Goal: Transaction & Acquisition: Purchase product/service

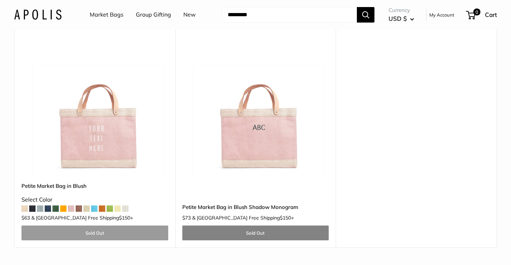
scroll to position [578, 0]
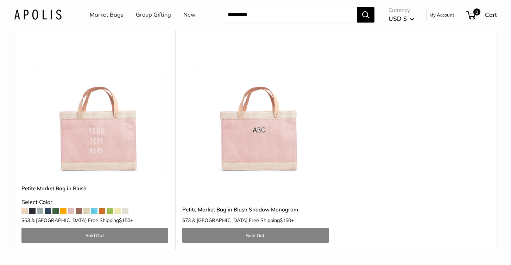
click at [0, 0] on img at bounding box center [0, 0] width 0 height 0
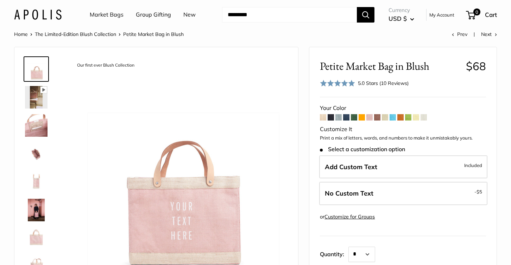
click at [36, 210] on img at bounding box center [36, 209] width 23 height 23
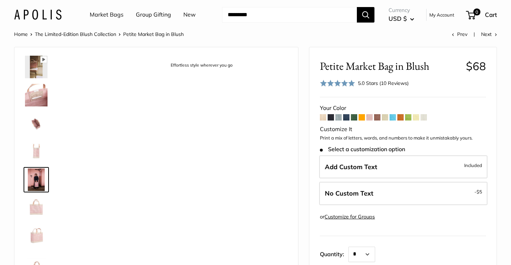
scroll to position [45, 0]
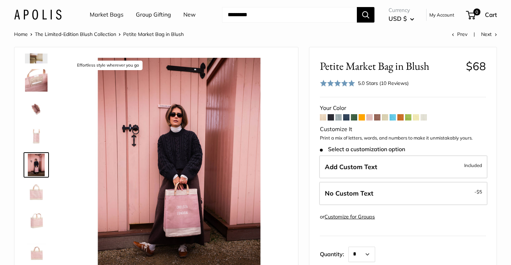
click at [37, 107] on img at bounding box center [36, 108] width 23 height 23
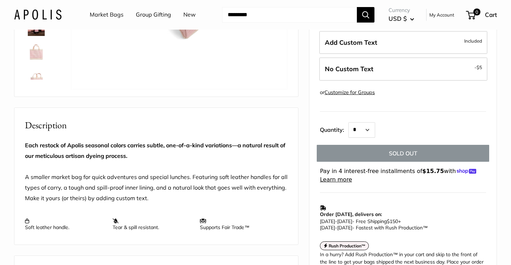
scroll to position [0, 0]
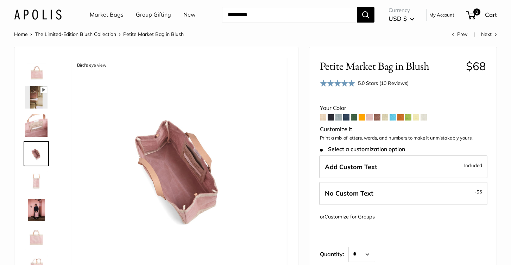
click at [416, 118] on span at bounding box center [416, 117] width 6 height 6
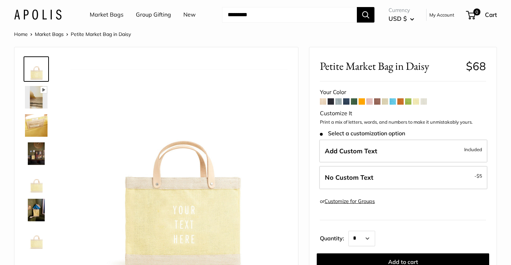
click at [426, 102] on span at bounding box center [423, 101] width 6 height 6
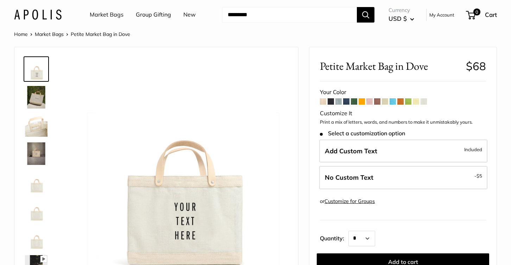
click at [323, 102] on span at bounding box center [323, 101] width 6 height 6
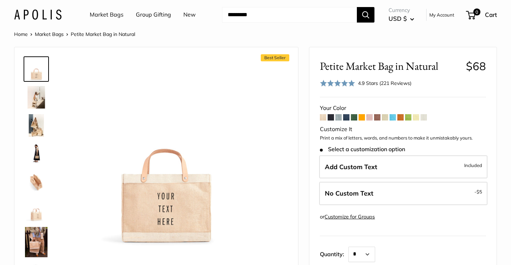
click at [370, 119] on span at bounding box center [369, 117] width 6 height 6
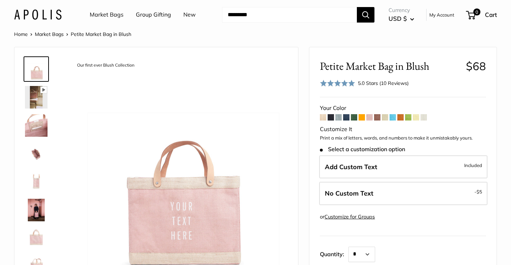
click at [379, 119] on span at bounding box center [377, 117] width 6 height 6
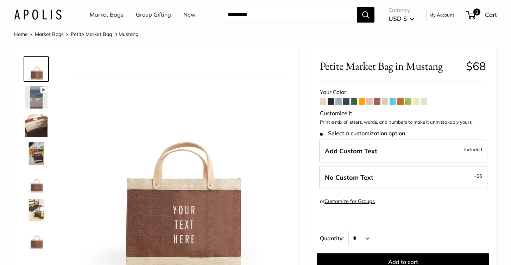
click at [348, 102] on span at bounding box center [346, 101] width 6 height 6
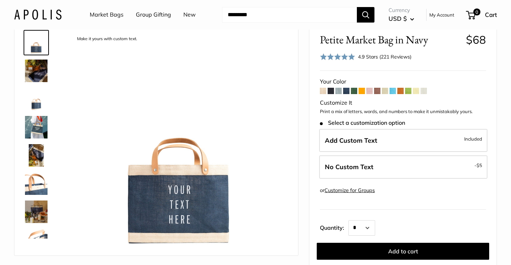
scroll to position [25, 0]
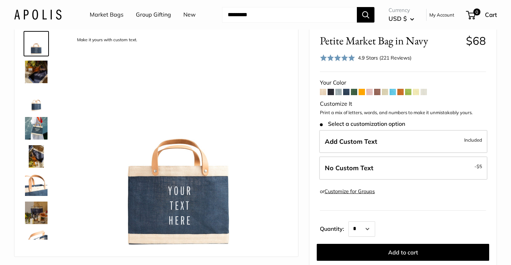
click at [363, 92] on span at bounding box center [361, 92] width 6 height 6
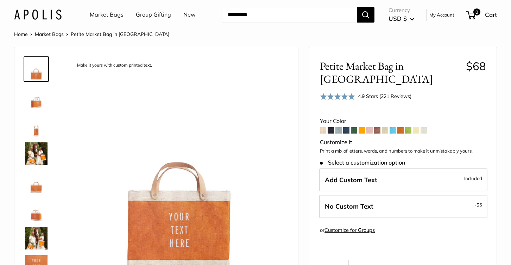
click at [394, 127] on span at bounding box center [392, 130] width 6 height 6
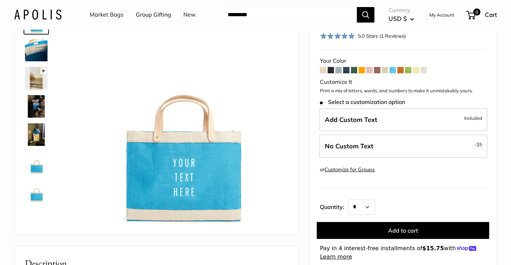
scroll to position [34, 0]
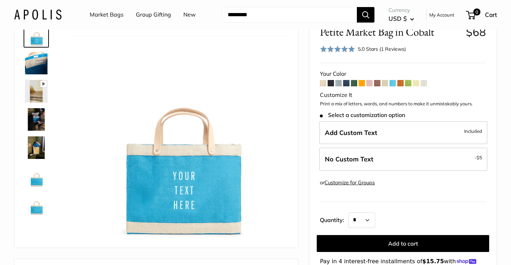
click at [33, 142] on img at bounding box center [36, 147] width 23 height 23
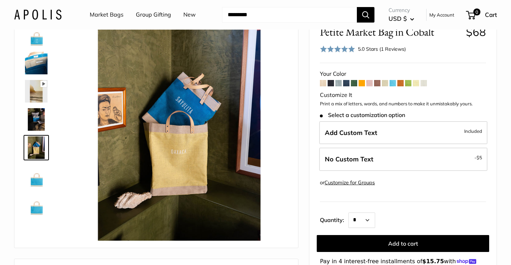
click at [34, 117] on img at bounding box center [36, 119] width 23 height 23
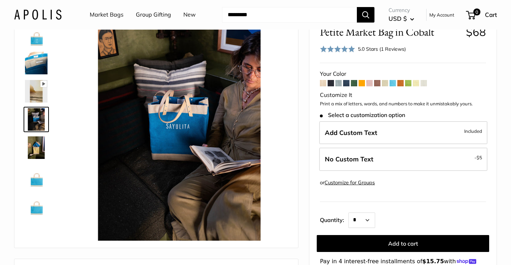
click at [34, 38] on img at bounding box center [36, 35] width 23 height 23
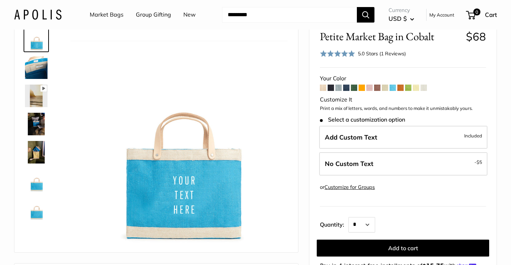
scroll to position [30, 0]
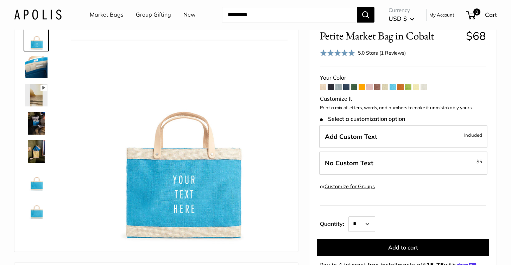
click at [369, 53] on div "5.0 Stars (1 Reviews)" at bounding box center [382, 53] width 48 height 8
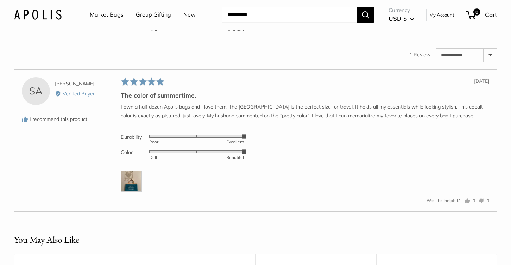
scroll to position [1113, 0]
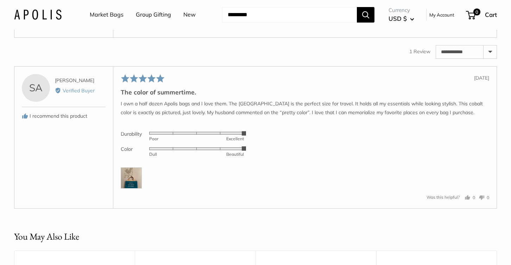
click at [124, 188] on img at bounding box center [131, 177] width 21 height 21
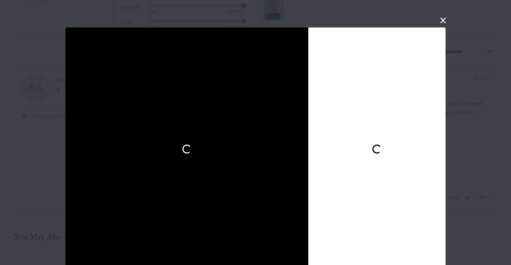
scroll to position [5, 0]
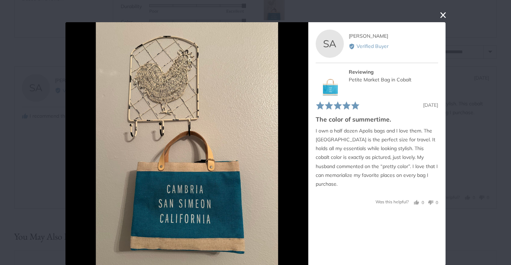
click at [444, 11] on button "close this modal window" at bounding box center [443, 15] width 8 height 8
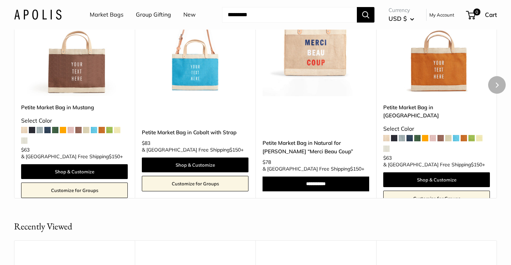
scroll to position [1393, 0]
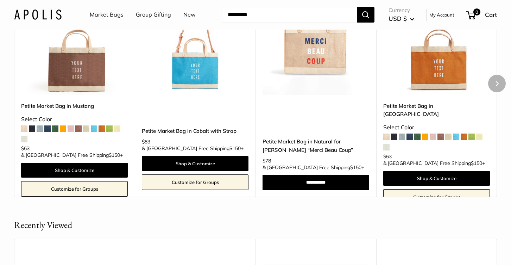
click at [0, 0] on img at bounding box center [0, 0] width 0 height 0
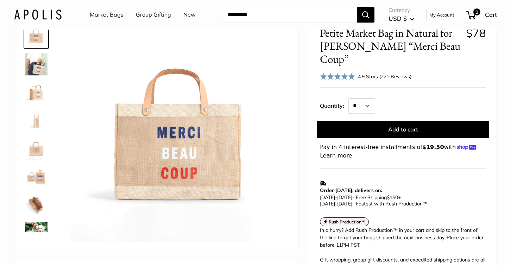
scroll to position [34, 0]
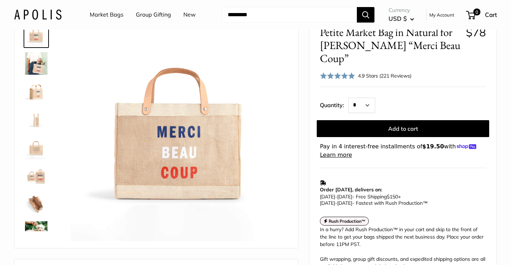
click at [38, 202] on img at bounding box center [36, 204] width 23 height 23
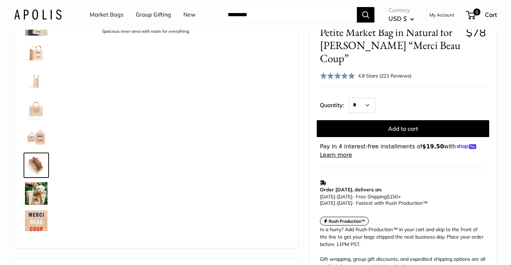
scroll to position [78, 0]
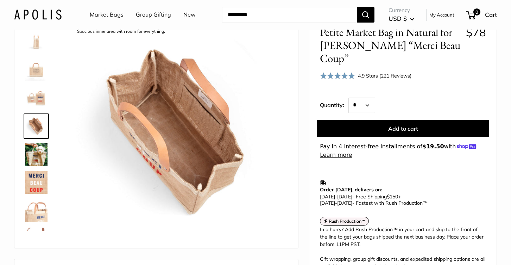
click at [34, 153] on img at bounding box center [36, 154] width 23 height 23
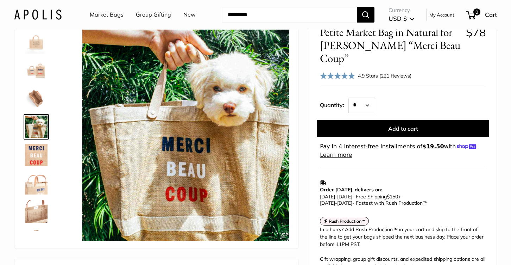
scroll to position [106, 0]
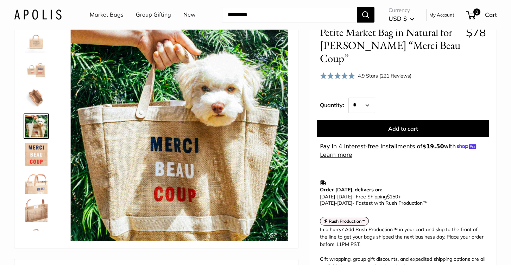
click at [34, 162] on img at bounding box center [36, 154] width 23 height 23
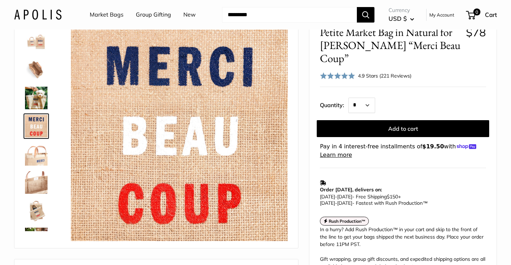
scroll to position [0, 0]
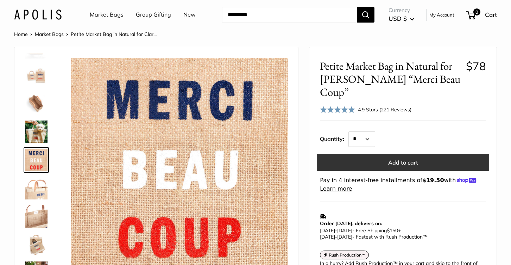
click at [399, 155] on button "Add to cart" at bounding box center [403, 162] width 172 height 17
